Goal: Task Accomplishment & Management: Use online tool/utility

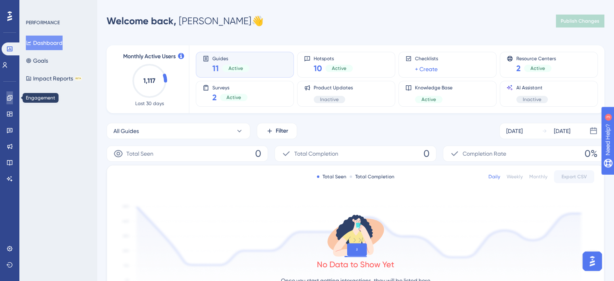
click at [8, 99] on icon at bounding box center [9, 97] width 6 height 6
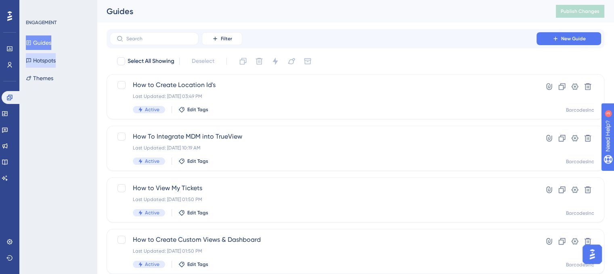
click at [40, 60] on button "Hotspots" at bounding box center [41, 60] width 30 height 15
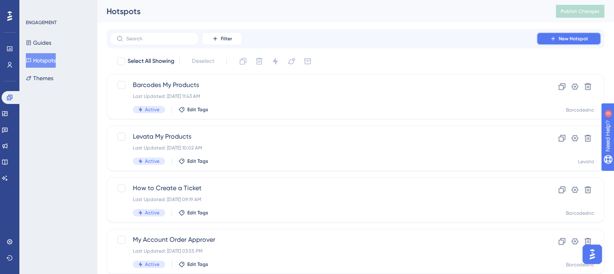
click at [565, 41] on span "New Hotspot" at bounding box center [573, 39] width 29 height 6
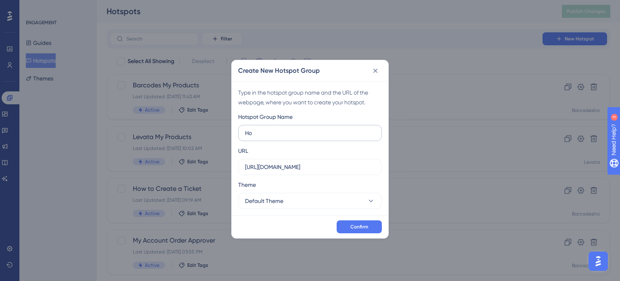
type input "H"
type input "Main Navigation in TrueView"
click at [337, 170] on input "https://www.barcodesinc.com" at bounding box center [310, 166] width 130 height 9
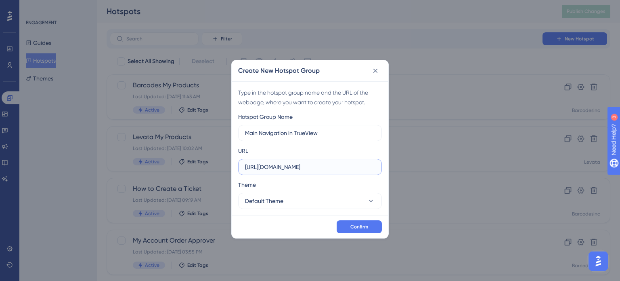
paste input "/rma_assetmanagement/home/index/"
type input "https://www.barcodesinc.com/rma_assetmanagement/home/index/"
click at [369, 199] on icon at bounding box center [371, 201] width 8 height 8
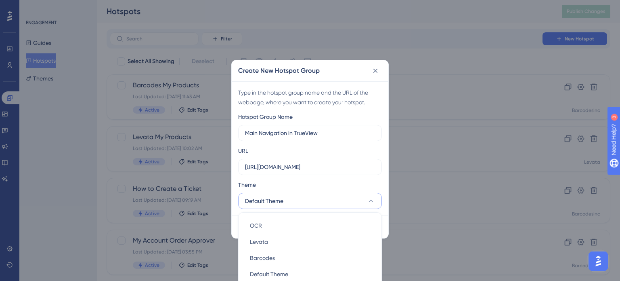
scroll to position [12, 0]
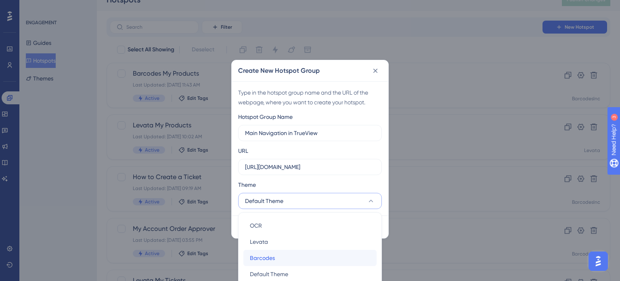
click at [272, 255] on span "Barcodes" at bounding box center [262, 258] width 25 height 10
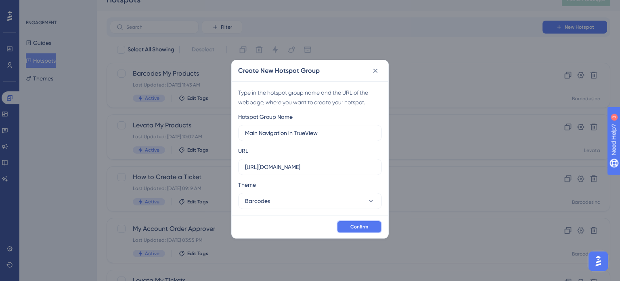
click at [359, 226] on span "Confirm" at bounding box center [359, 226] width 18 height 6
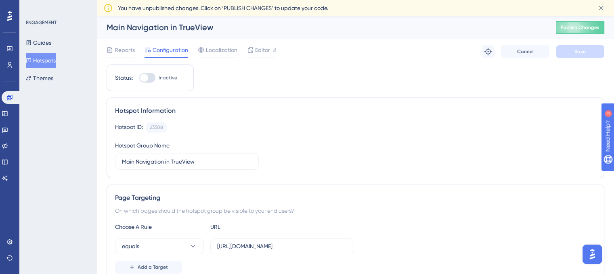
click at [145, 76] on div at bounding box center [144, 78] width 8 height 8
click at [139, 78] on input "Inactive" at bounding box center [139, 78] width 0 height 0
checkbox input "true"
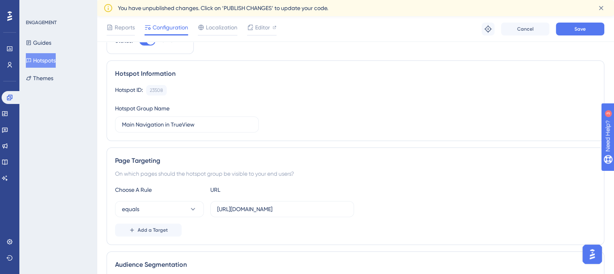
scroll to position [121, 0]
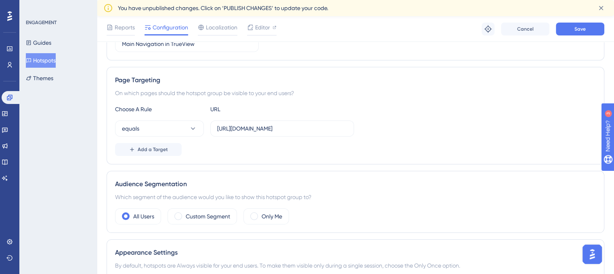
drag, startPoint x: 254, startPoint y: 218, endPoint x: 347, endPoint y: 185, distance: 98.3
click at [255, 218] on span at bounding box center [254, 217] width 8 height 8
click at [260, 214] on input "radio" at bounding box center [260, 214] width 0 height 0
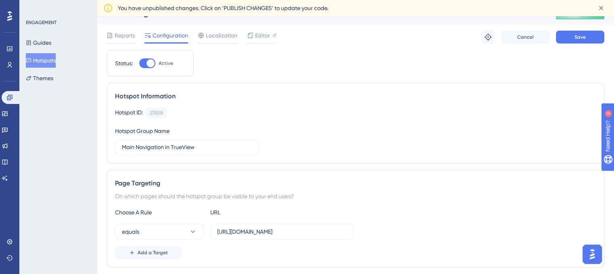
scroll to position [0, 0]
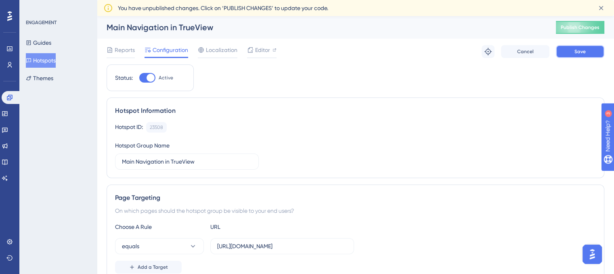
click at [571, 51] on button "Save" at bounding box center [580, 51] width 48 height 13
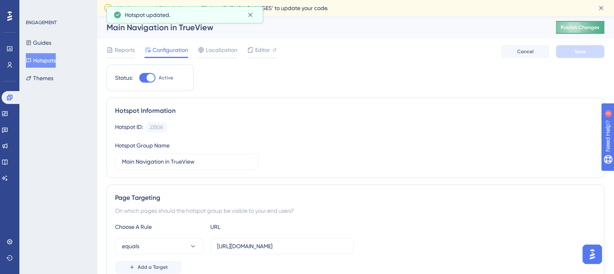
click at [586, 23] on button "Publish Changes" at bounding box center [580, 27] width 48 height 13
